Goal: Task Accomplishment & Management: Manage account settings

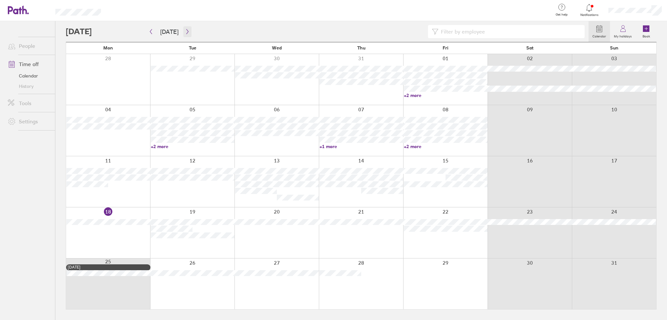
click at [188, 32] on button "button" at bounding box center [187, 31] width 8 height 11
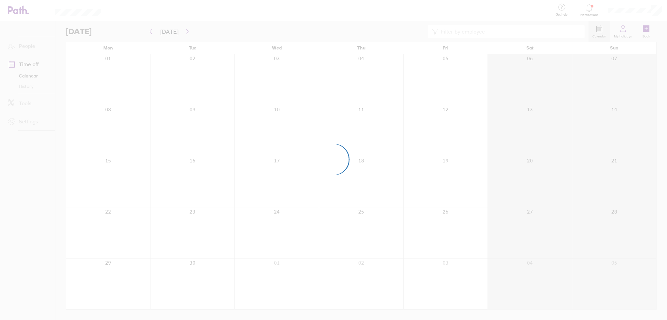
drag, startPoint x: 188, startPoint y: 32, endPoint x: 233, endPoint y: 33, distance: 45.0
